Goal: Task Accomplishment & Management: Use online tool/utility

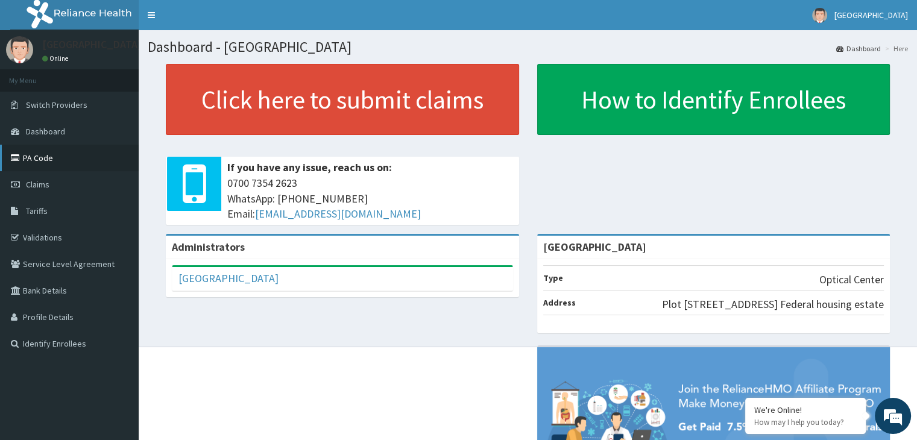
click at [50, 155] on link "PA Code" at bounding box center [69, 158] width 139 height 27
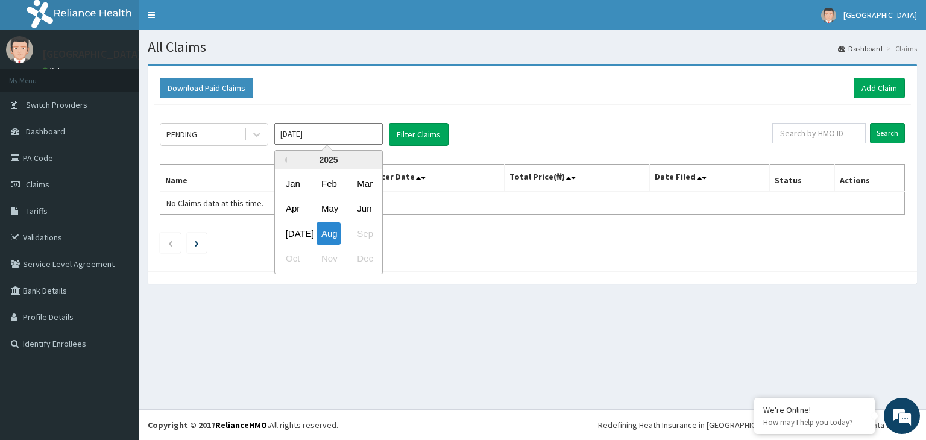
click at [327, 134] on input "[DATE]" at bounding box center [328, 134] width 108 height 22
click at [292, 232] on div "Jul" at bounding box center [293, 233] width 24 height 22
click at [303, 130] on input "Jul 2025" at bounding box center [328, 134] width 108 height 22
click at [369, 205] on div "Jun" at bounding box center [364, 209] width 24 height 22
click at [329, 115] on div "PENDING Jun 2025 Filter Claims Search Name Encounter Date Total Price(₦) Date F…" at bounding box center [532, 185] width 757 height 160
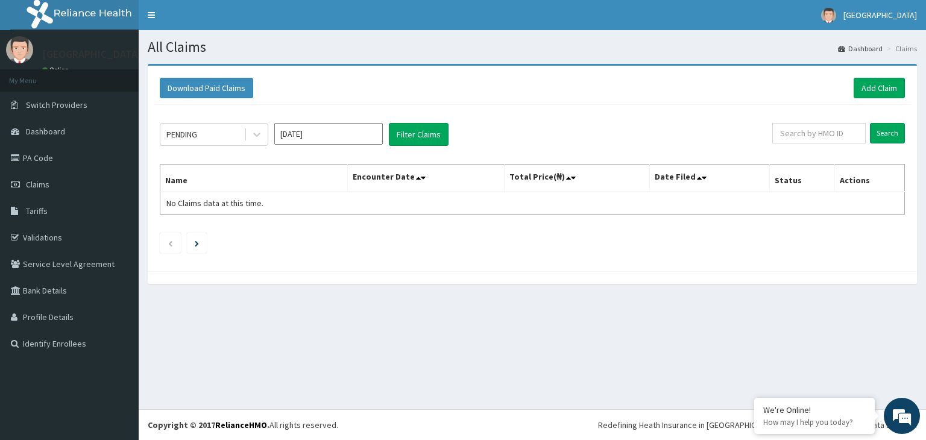
click at [328, 142] on input "Jun 2025" at bounding box center [328, 134] width 108 height 22
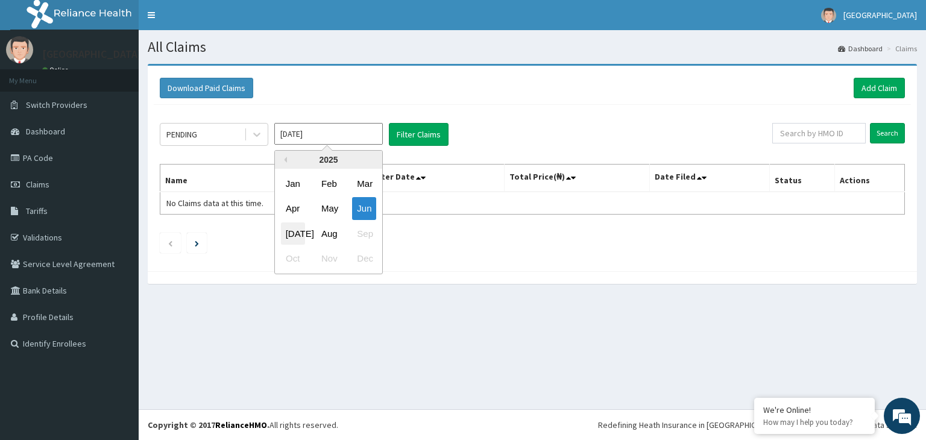
click at [295, 225] on div "Jul" at bounding box center [293, 233] width 24 height 22
type input "Jul 2025"
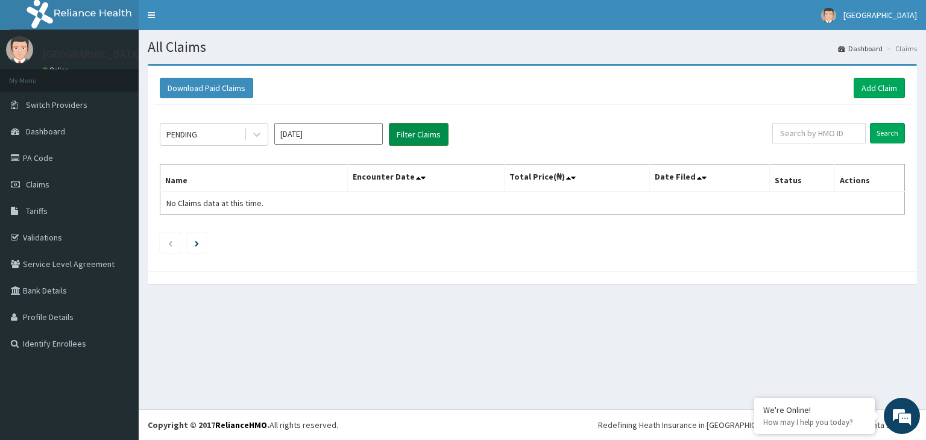
click at [420, 125] on button "Filter Claims" at bounding box center [419, 134] width 60 height 23
click at [894, 133] on input "Search" at bounding box center [887, 133] width 35 height 20
click at [43, 183] on span "Claims" at bounding box center [38, 184] width 24 height 11
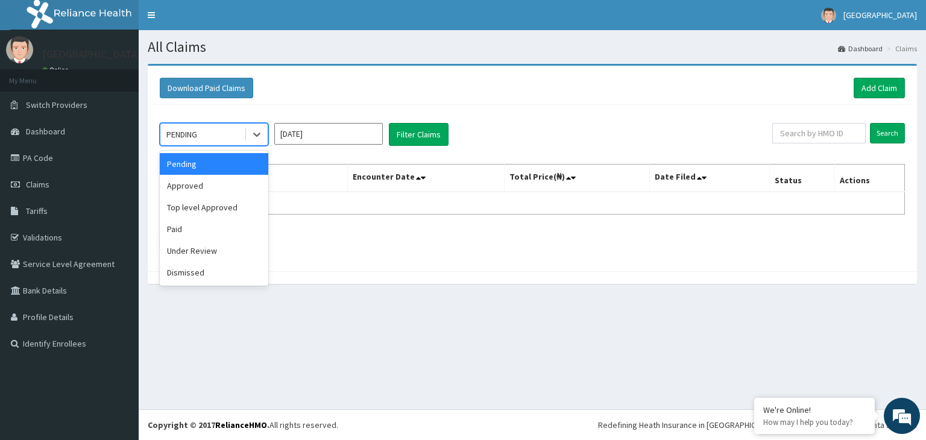
click at [215, 136] on div "PENDING" at bounding box center [202, 134] width 84 height 19
click at [207, 178] on div "Approved" at bounding box center [214, 186] width 108 height 22
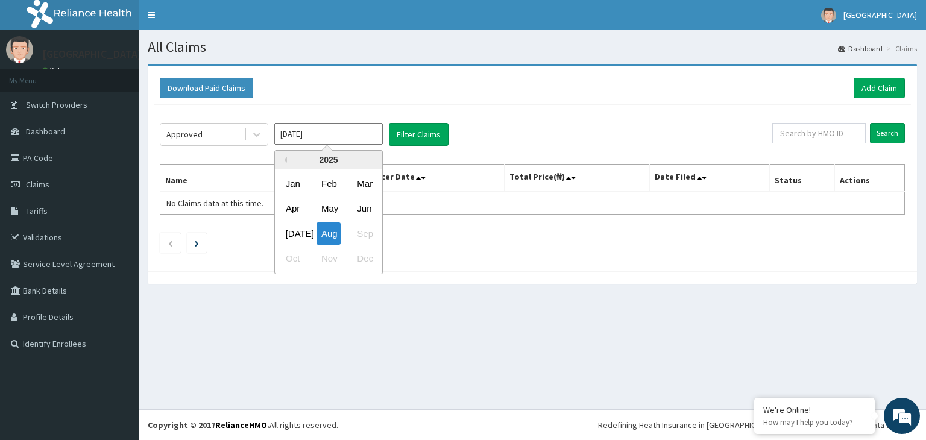
click at [350, 129] on input "[DATE]" at bounding box center [328, 134] width 108 height 22
click at [300, 230] on div "[DATE]" at bounding box center [293, 233] width 24 height 22
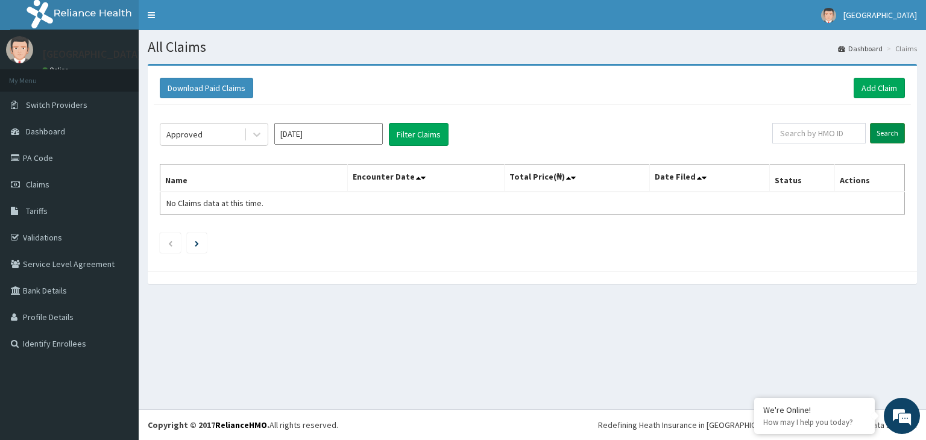
click at [890, 139] on input "Search" at bounding box center [887, 133] width 35 height 20
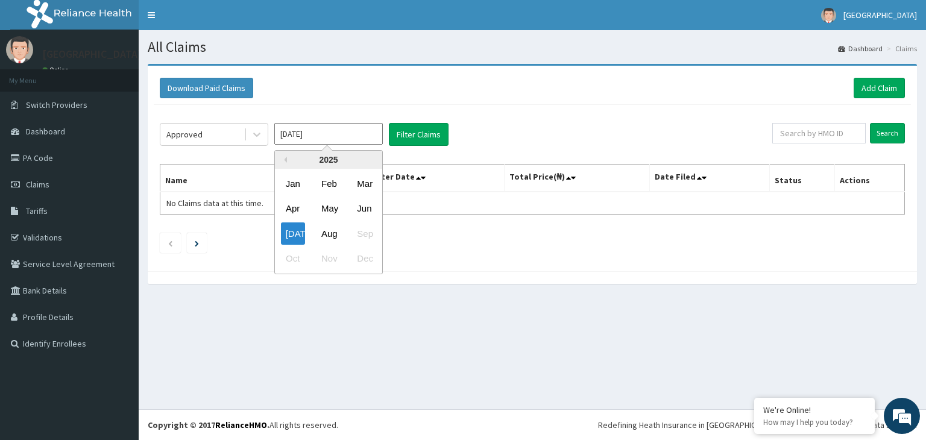
click at [308, 135] on input "[DATE]" at bounding box center [328, 134] width 108 height 22
click at [371, 206] on div "Jun" at bounding box center [364, 209] width 24 height 22
type input "Jun 2025"
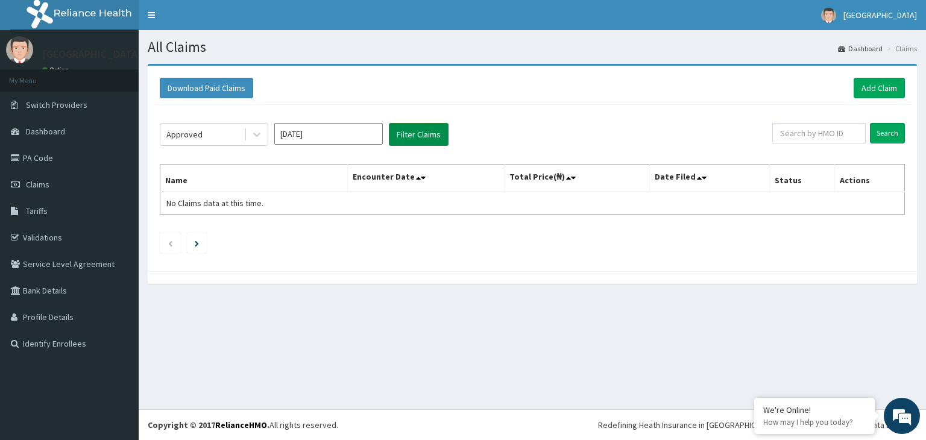
click at [428, 133] on button "Filter Claims" at bounding box center [419, 134] width 60 height 23
click at [881, 131] on input "Search" at bounding box center [887, 133] width 35 height 20
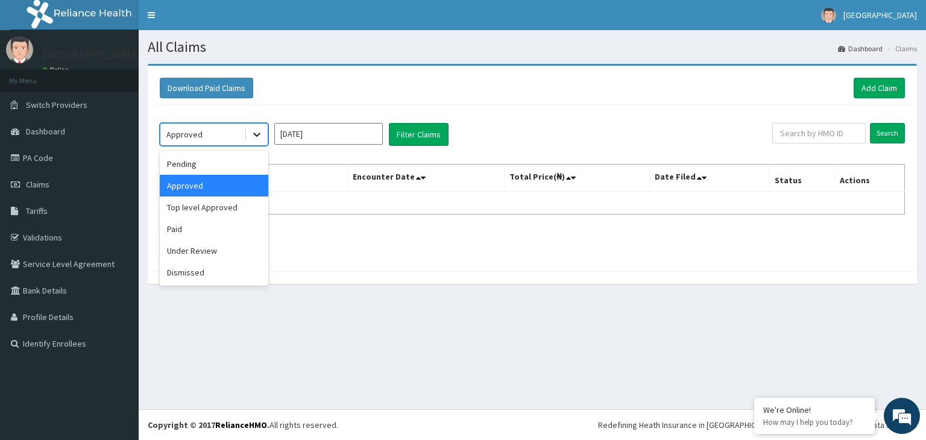
click at [252, 124] on div at bounding box center [257, 135] width 22 height 22
click at [203, 230] on div "Paid" at bounding box center [214, 229] width 108 height 22
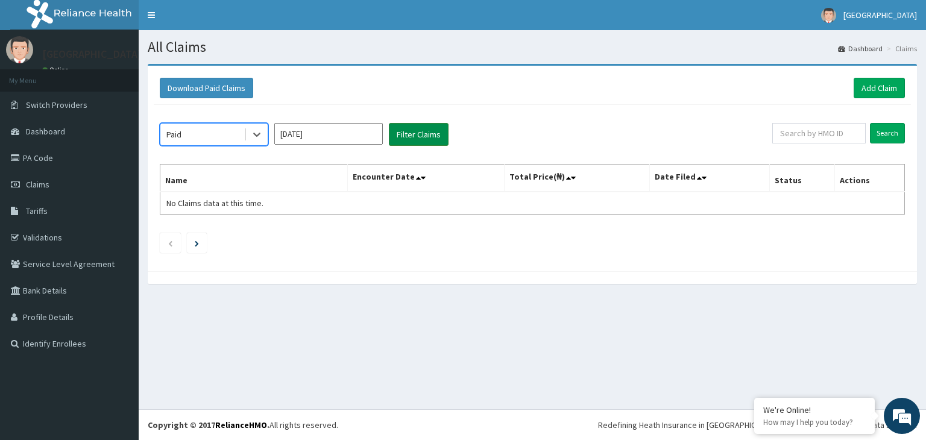
click at [420, 137] on button "Filter Claims" at bounding box center [419, 134] width 60 height 23
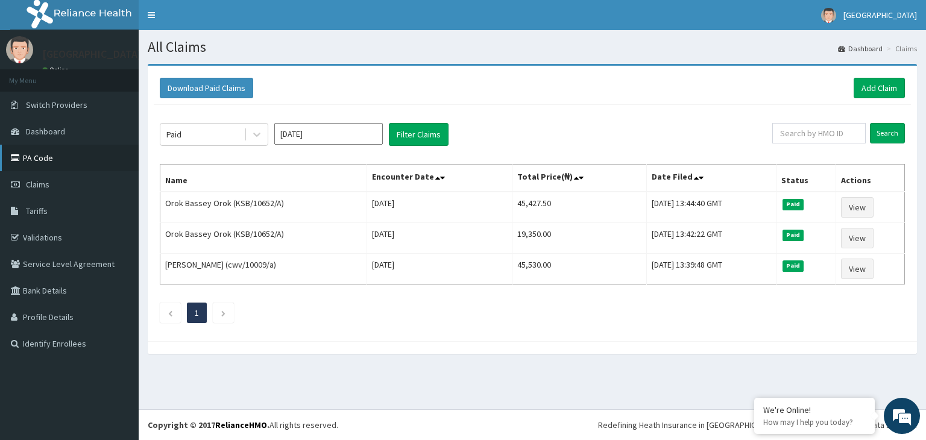
click at [34, 163] on link "PA Code" at bounding box center [69, 158] width 139 height 27
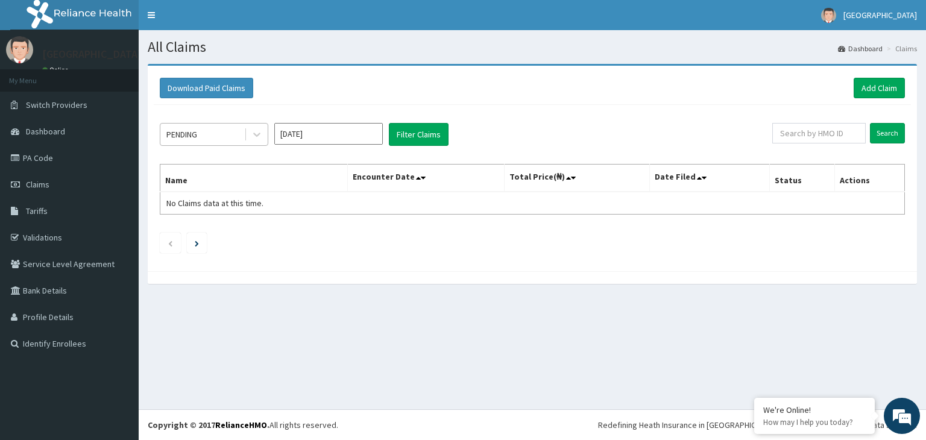
click at [238, 139] on div "PENDING" at bounding box center [202, 134] width 84 height 19
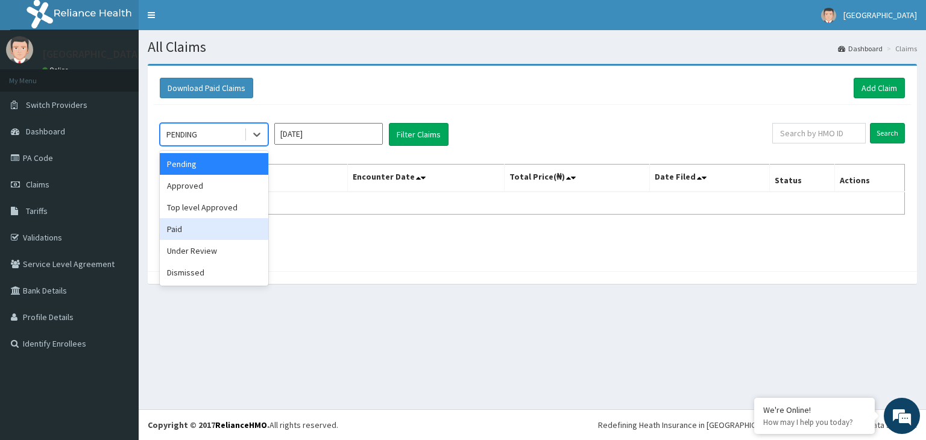
click at [193, 230] on div "Paid" at bounding box center [214, 229] width 108 height 22
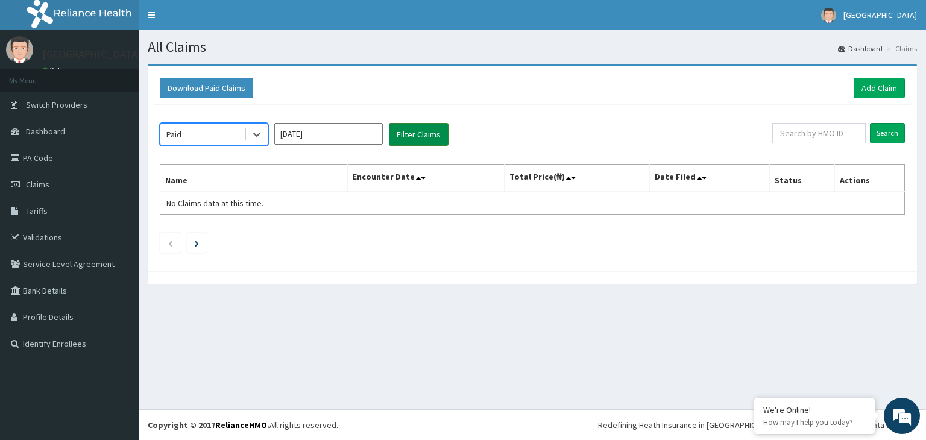
click at [432, 137] on button "Filter Claims" at bounding box center [419, 134] width 60 height 23
click at [887, 133] on input "Search" at bounding box center [887, 133] width 35 height 20
click at [308, 139] on input "[DATE]" at bounding box center [328, 134] width 108 height 22
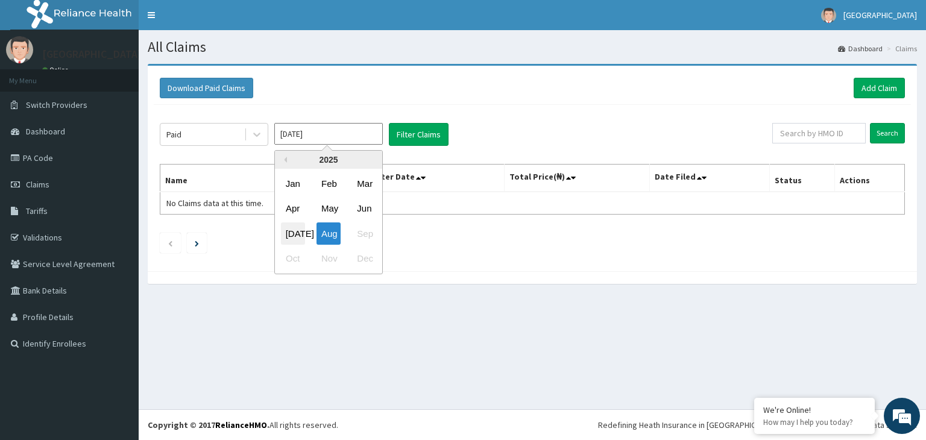
click at [302, 231] on div "[DATE]" at bounding box center [293, 233] width 24 height 22
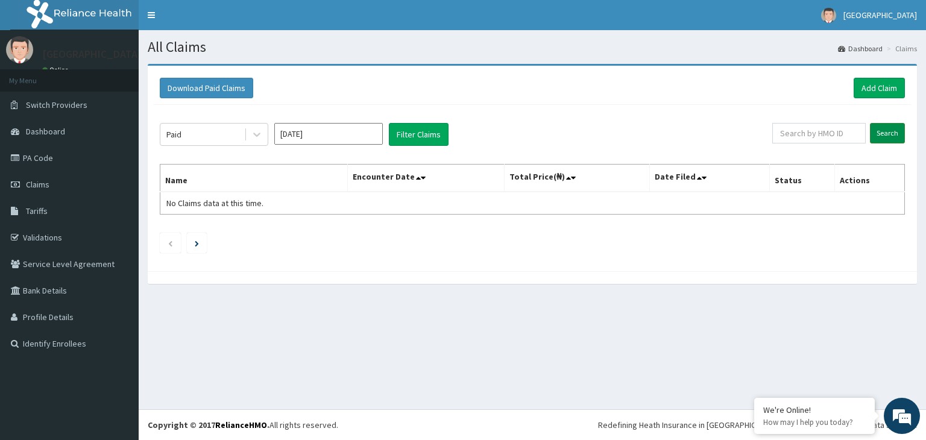
click at [885, 137] on input "Search" at bounding box center [887, 133] width 35 height 20
click at [350, 137] on input "[DATE]" at bounding box center [328, 134] width 108 height 22
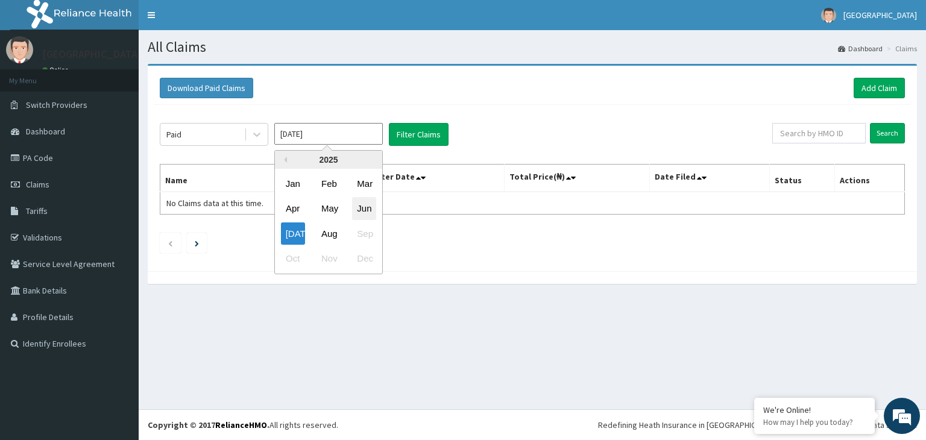
click at [362, 209] on div "Jun" at bounding box center [364, 209] width 24 height 22
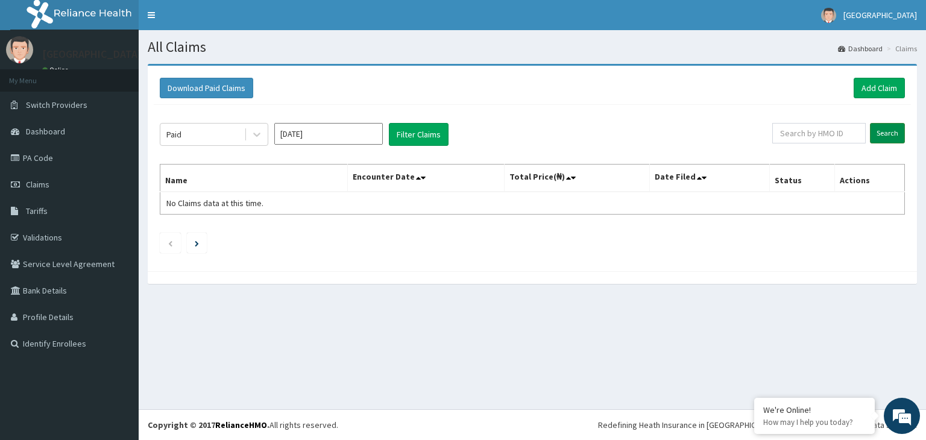
click at [898, 127] on input "Search" at bounding box center [887, 133] width 35 height 20
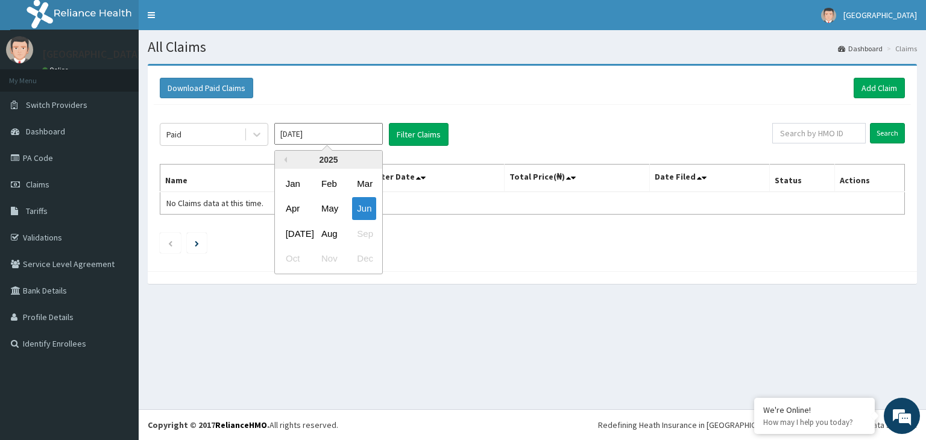
click at [352, 135] on input "Jun 2025" at bounding box center [328, 134] width 108 height 22
click at [339, 203] on div "May" at bounding box center [328, 209] width 24 height 22
type input "May 2025"
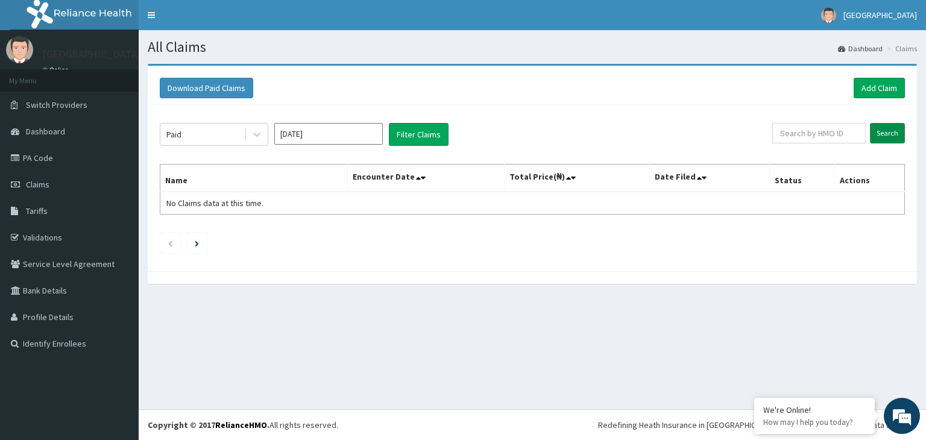
click at [878, 137] on input "Search" at bounding box center [887, 133] width 35 height 20
click at [230, 95] on button "Download Paid Claims" at bounding box center [206, 88] width 93 height 20
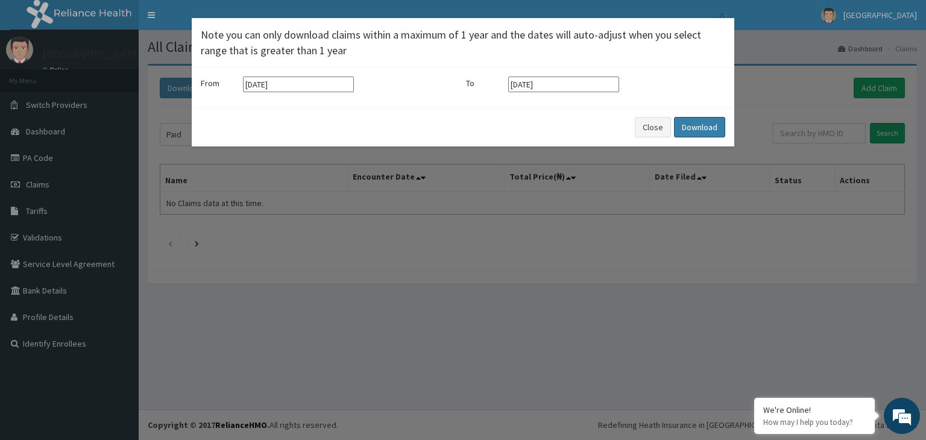
click at [685, 130] on button "Download" at bounding box center [699, 127] width 51 height 20
